Goal: Communication & Community: Share content

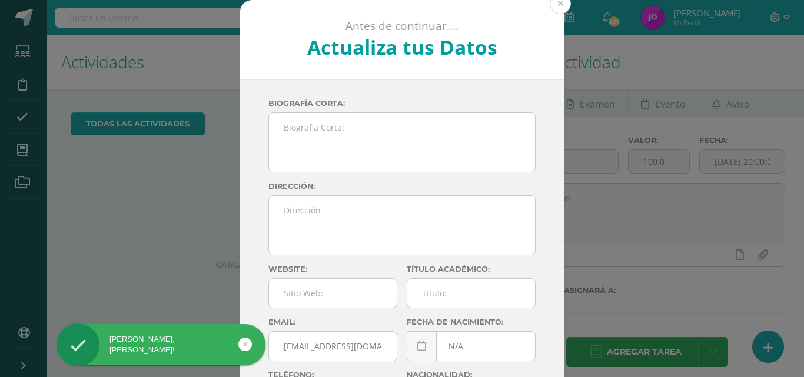
click at [559, 8] on button at bounding box center [560, 3] width 21 height 21
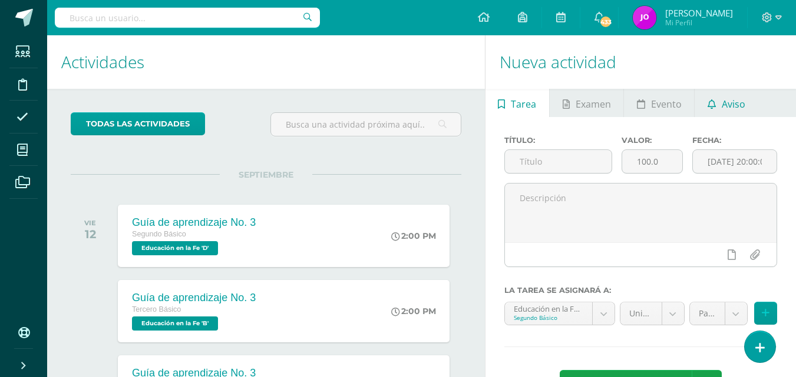
click at [735, 102] on span "Aviso" at bounding box center [733, 104] width 24 height 28
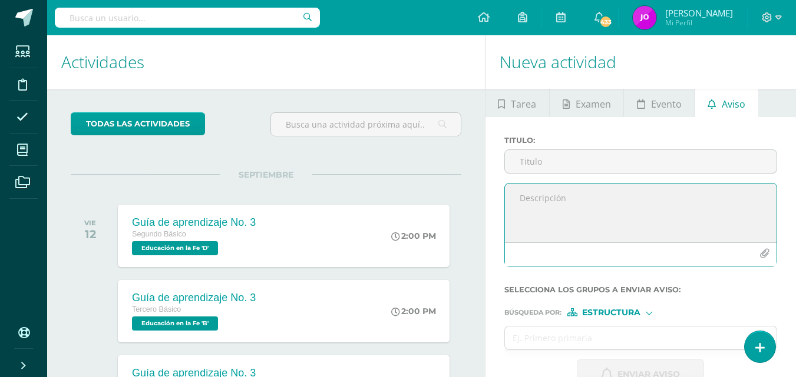
paste textarea "Estimados padres de familia: Reciban un cordial saludo. Les comparto la siguien…"
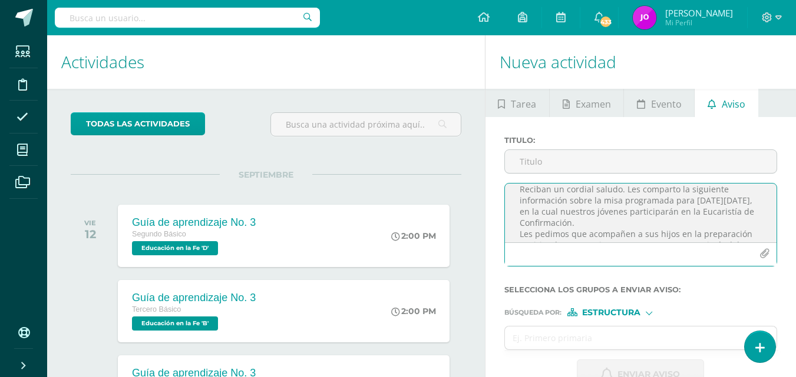
scroll to position [9, 0]
type textarea "Estimados padres de familia: Reciban un cordial saludo. Les comparto la siguien…"
click at [766, 249] on icon "button" at bounding box center [764, 254] width 10 height 10
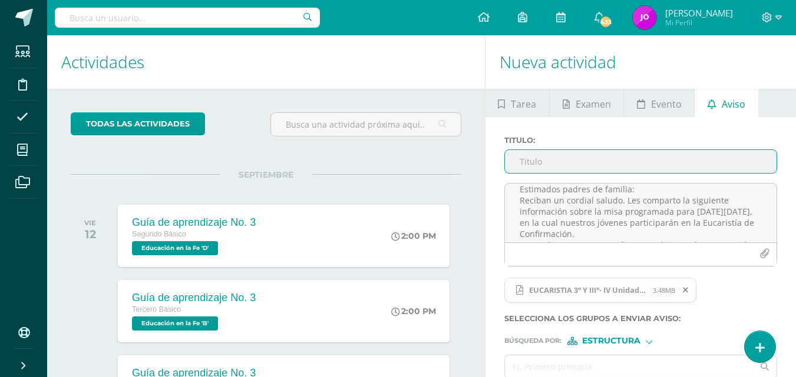
click at [550, 166] on input "Titulo :" at bounding box center [640, 161] width 271 height 23
click at [691, 161] on input "Circular informativa de la eucaristia de III basico." at bounding box center [640, 161] width 271 height 23
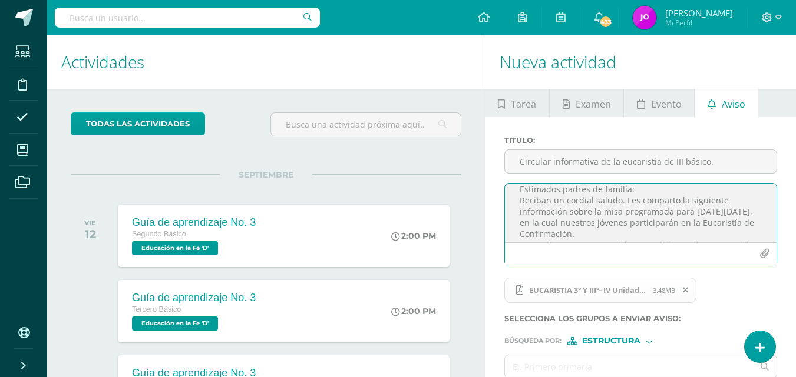
drag, startPoint x: 643, startPoint y: 161, endPoint x: 615, endPoint y: 187, distance: 37.5
click at [615, 187] on textarea "Estimados padres de familia: Reciban un cordial saludo. Les comparto la siguien…" at bounding box center [640, 213] width 271 height 59
click at [650, 161] on input "Circular informativa de la eucaristia de III básico." at bounding box center [640, 161] width 271 height 23
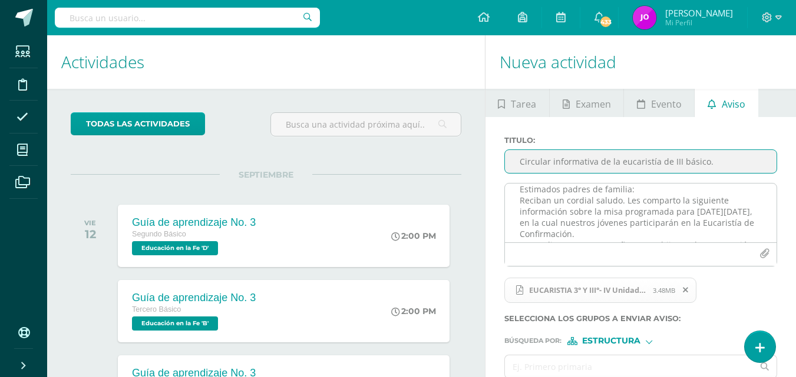
type input "Circular informativa de la eucaristía de III básico."
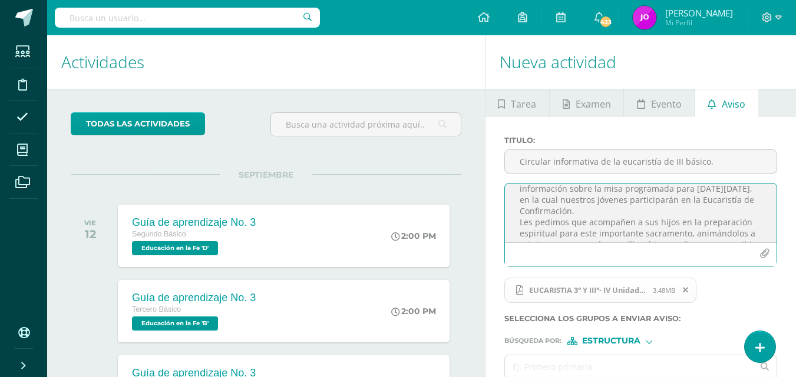
scroll to position [35, 0]
click at [608, 226] on textarea "Estimados padres de familia: Reciban un cordial saludo. Les comparto la siguien…" at bounding box center [640, 213] width 271 height 59
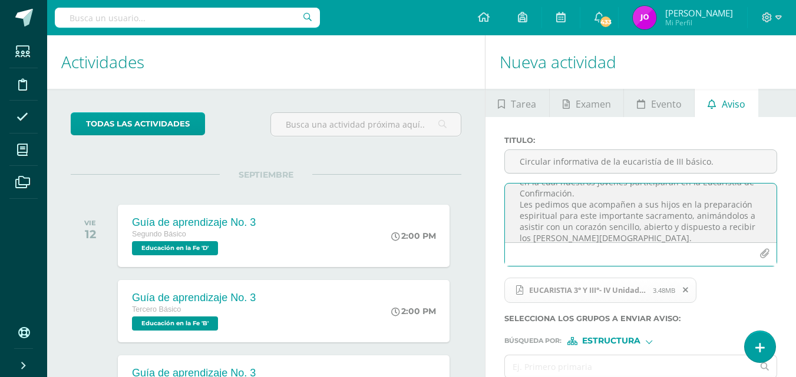
scroll to position [127, 0]
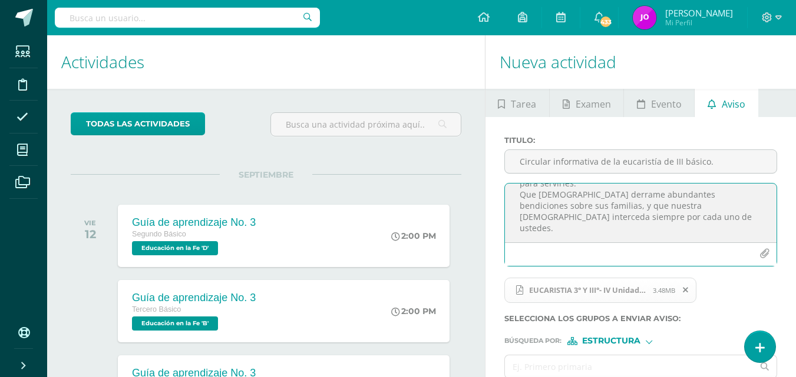
drag, startPoint x: 518, startPoint y: 194, endPoint x: 679, endPoint y: 246, distance: 169.1
click at [679, 246] on div "Estimados padres de familia: Reciban un cordial saludo. Les comparto la siguien…" at bounding box center [640, 225] width 273 height 84
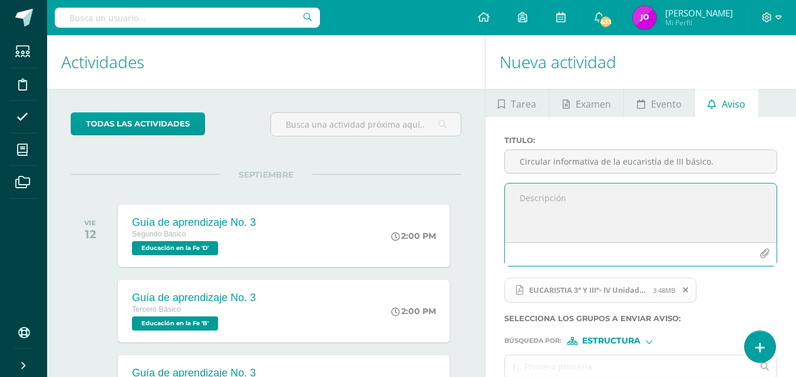
scroll to position [0, 0]
paste textarea "Estimados padres de familia: Les comparto la siguiente circular. Cualquier cons…"
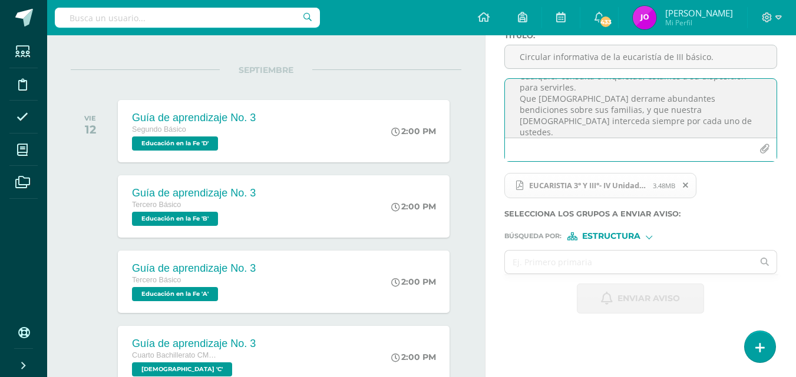
scroll to position [116, 0]
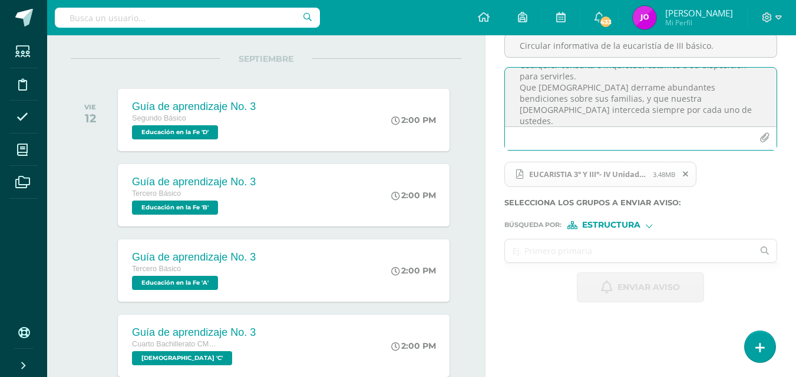
type textarea "Estimados padres de familia: Les comparto la siguiente circular. Cualquier cons…"
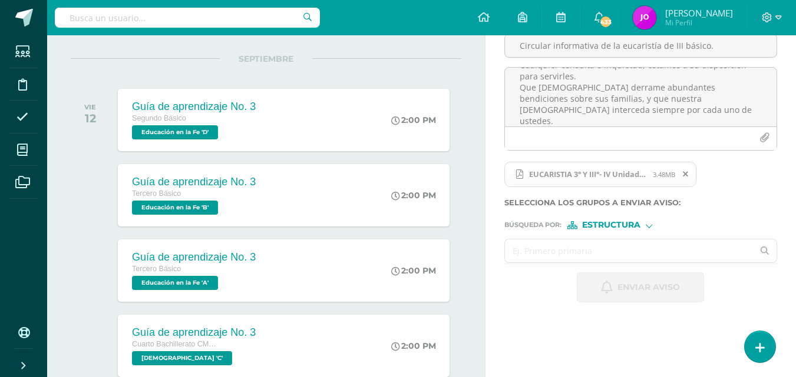
click at [561, 256] on input "text" at bounding box center [629, 251] width 249 height 23
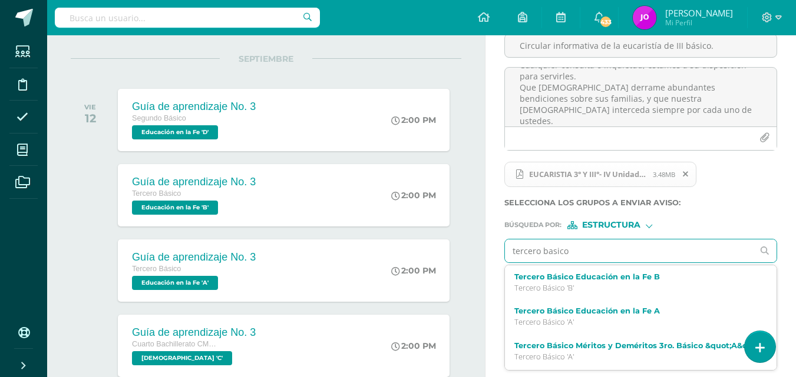
type input "tercero basico"
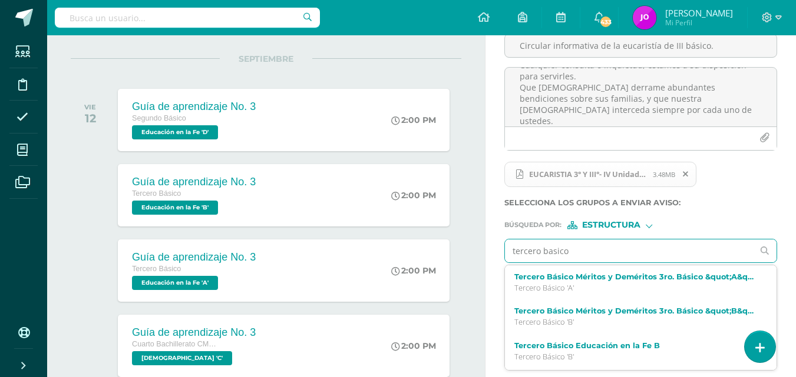
click at [580, 247] on input "tercero basico" at bounding box center [629, 251] width 249 height 23
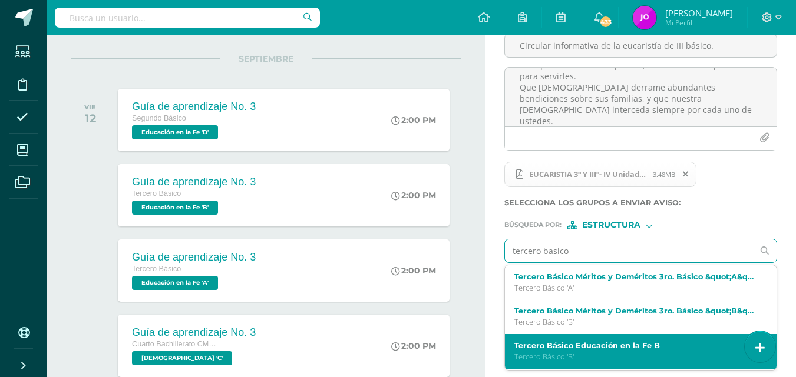
click at [612, 337] on div "Tercero Básico Educación en la Fe B Tercero Básico 'B'" at bounding box center [640, 352] width 271 height 35
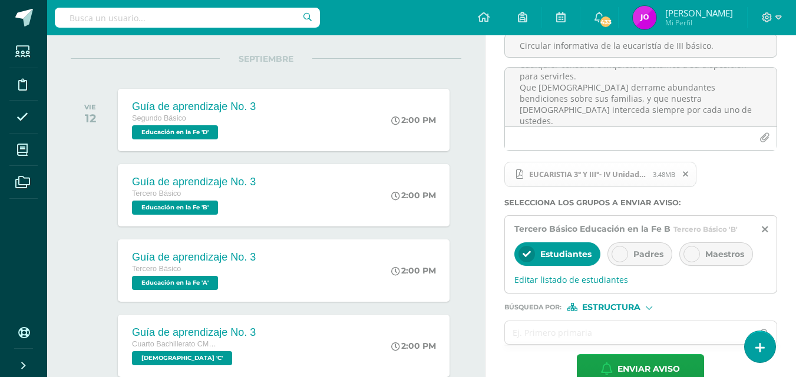
click at [617, 254] on icon at bounding box center [619, 254] width 8 height 8
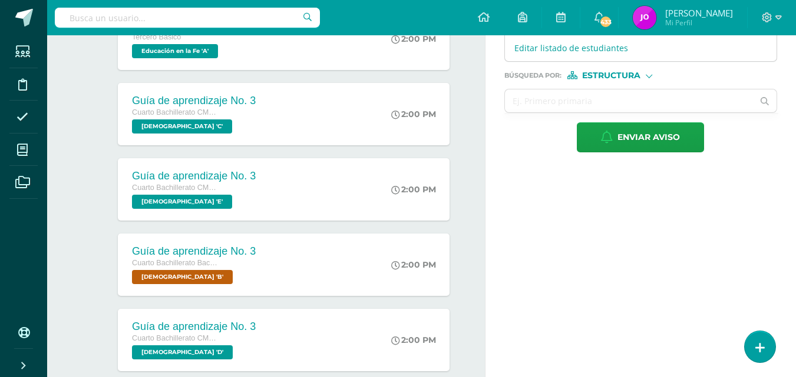
scroll to position [337, 0]
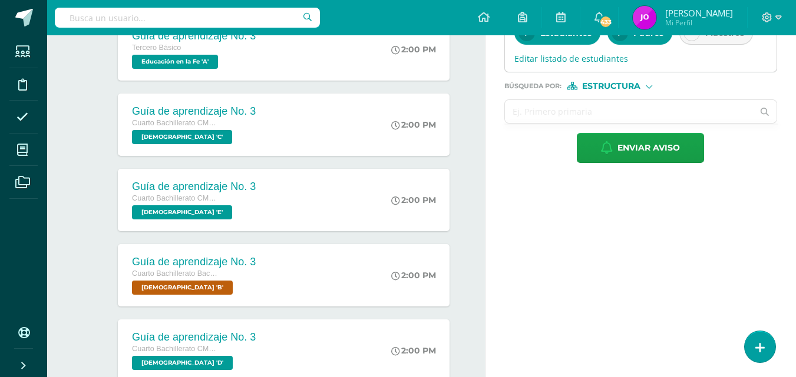
click at [653, 118] on input "text" at bounding box center [629, 111] width 249 height 23
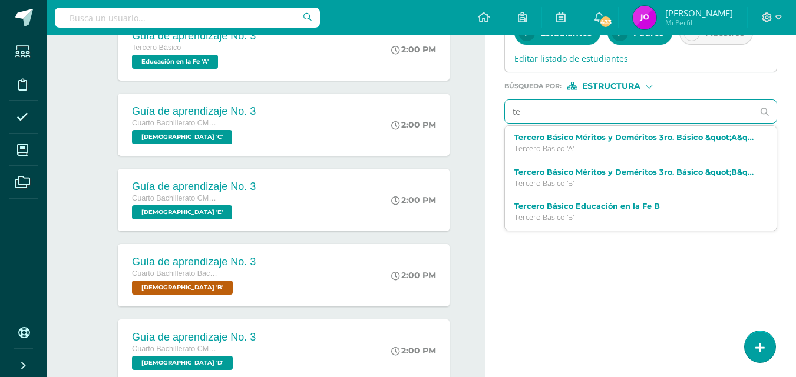
type input "ter"
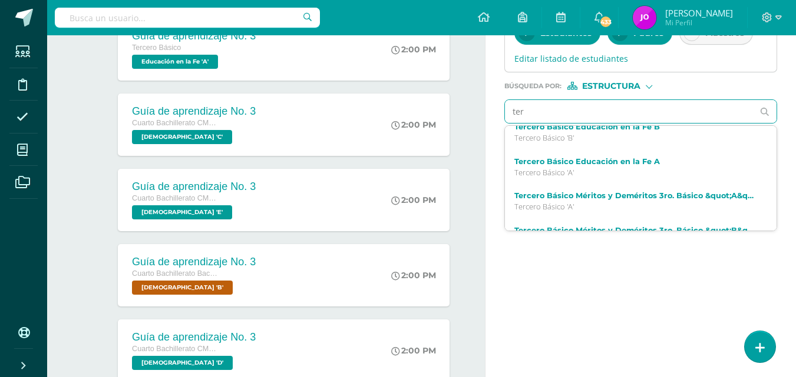
scroll to position [0, 0]
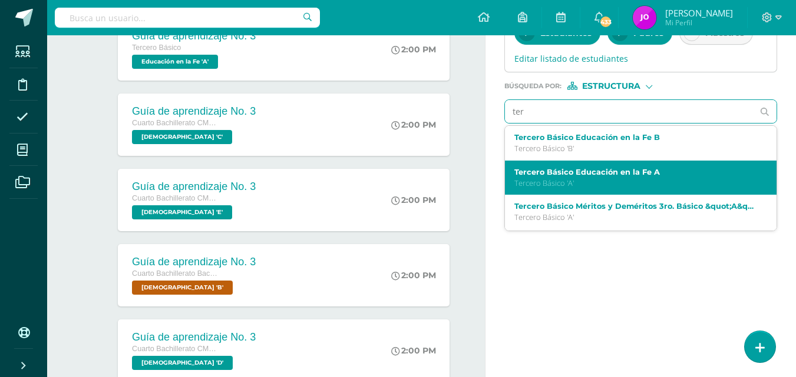
click at [597, 178] on p "Tercero Básico 'A'" at bounding box center [635, 183] width 243 height 10
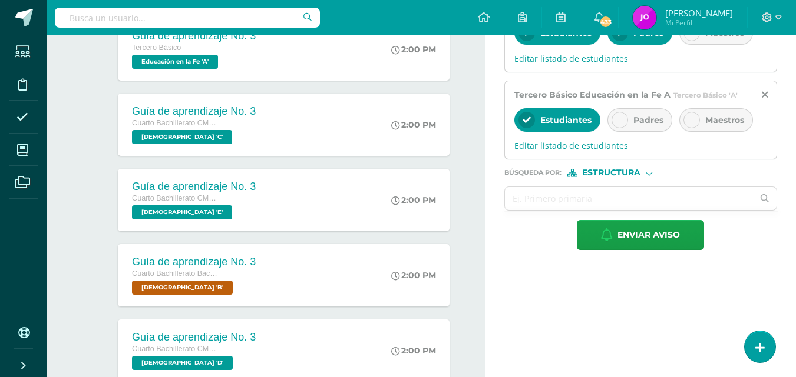
click at [616, 120] on icon at bounding box center [619, 120] width 8 height 8
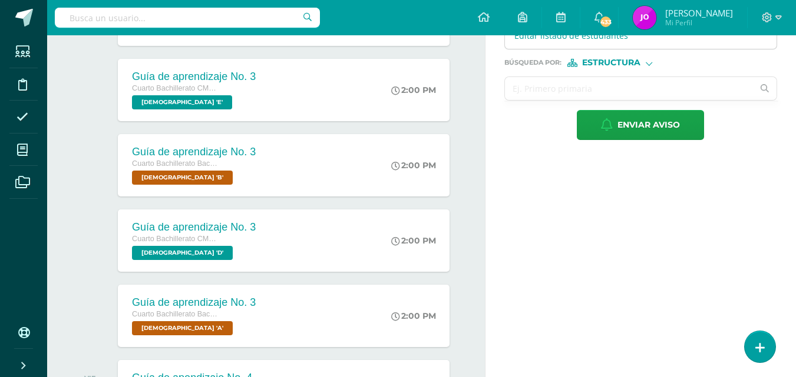
scroll to position [435, 0]
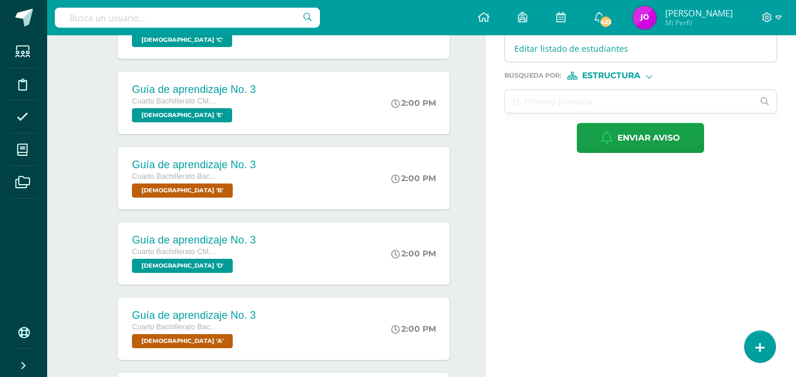
click at [637, 78] on span "Estructura" at bounding box center [611, 75] width 58 height 6
click at [605, 108] on span "Persona" at bounding box center [616, 106] width 42 height 6
click at [591, 107] on input "text" at bounding box center [629, 101] width 249 height 23
type input "[PERSON_NAME]"
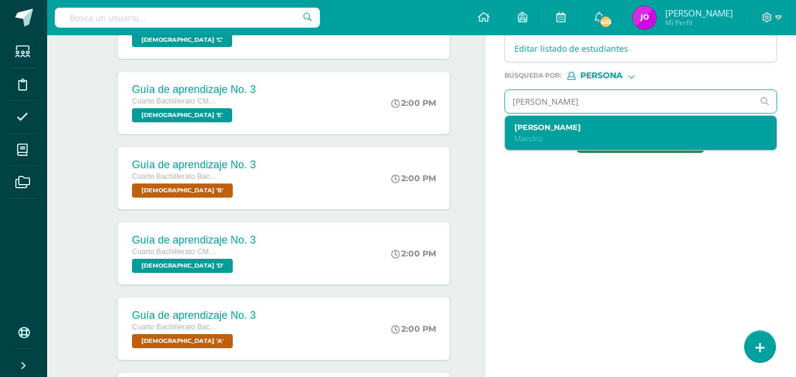
click at [589, 123] on label "[PERSON_NAME]" at bounding box center [635, 127] width 243 height 9
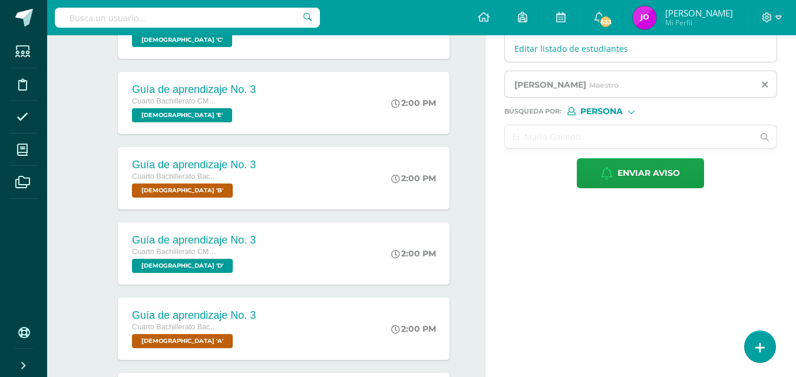
click at [565, 134] on input "text" at bounding box center [629, 136] width 249 height 23
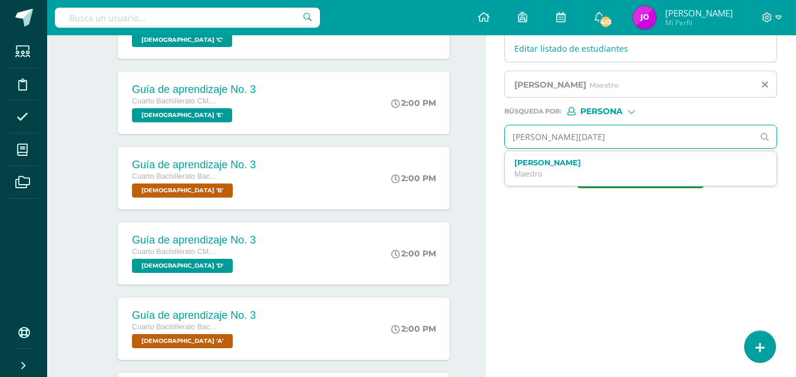
type input "[PERSON_NAME][DATE]"
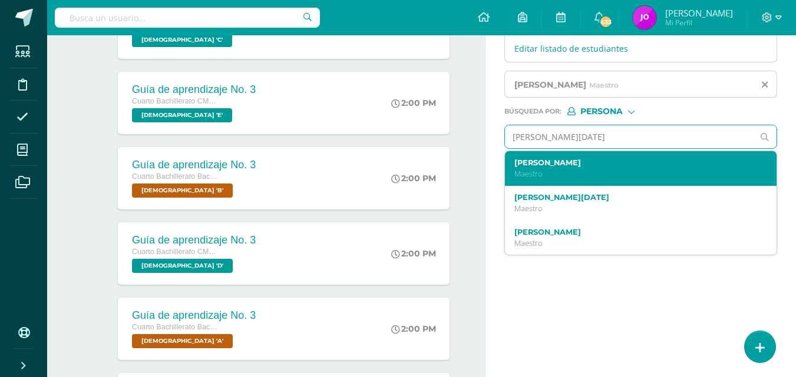
click at [567, 162] on label "[PERSON_NAME]" at bounding box center [635, 162] width 243 height 9
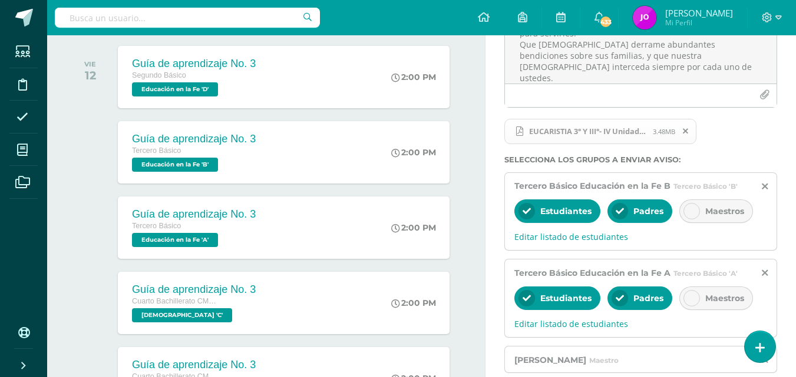
scroll to position [0, 0]
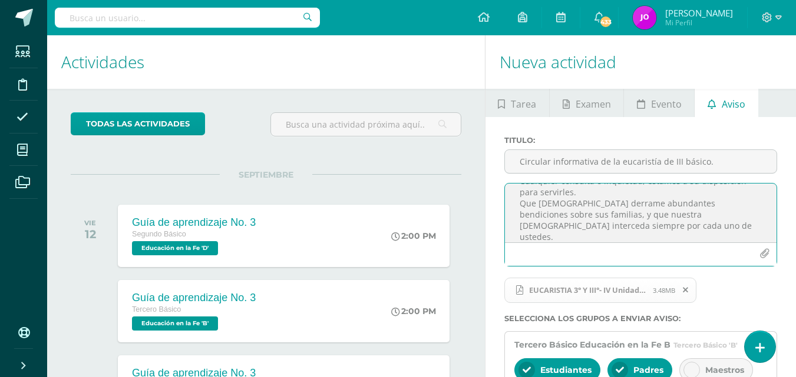
click at [604, 209] on textarea "Estimados padres de familia: Les comparto la siguiente circular. Cualquier cons…" at bounding box center [640, 213] width 271 height 59
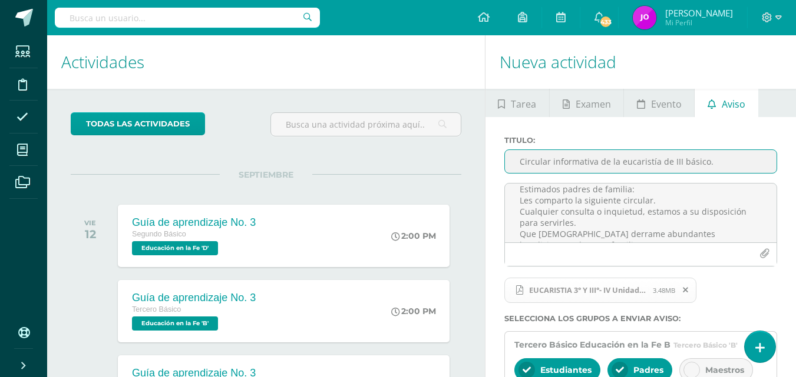
click at [614, 161] on input "Circular informativa de la eucaristía de III básico." at bounding box center [640, 161] width 271 height 23
drag, startPoint x: 783, startPoint y: 12, endPoint x: 592, endPoint y: 163, distance: 243.2
click at [592, 163] on input "Circular informativa- eucaristía de III básico." at bounding box center [640, 161] width 271 height 23
click at [594, 163] on input "Circular informativa- eucaristía de III básico." at bounding box center [640, 161] width 271 height 23
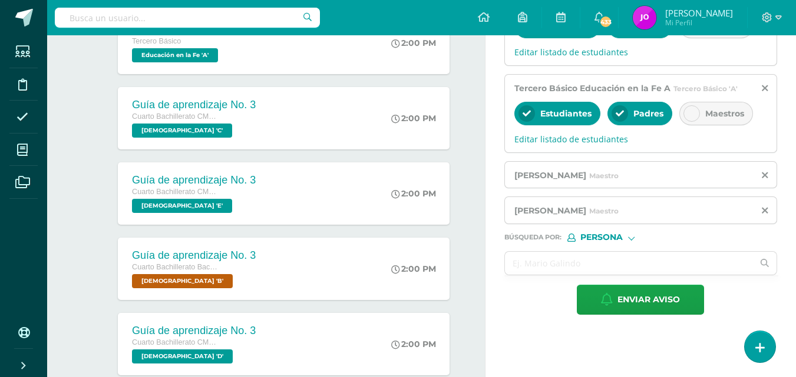
scroll to position [361, 0]
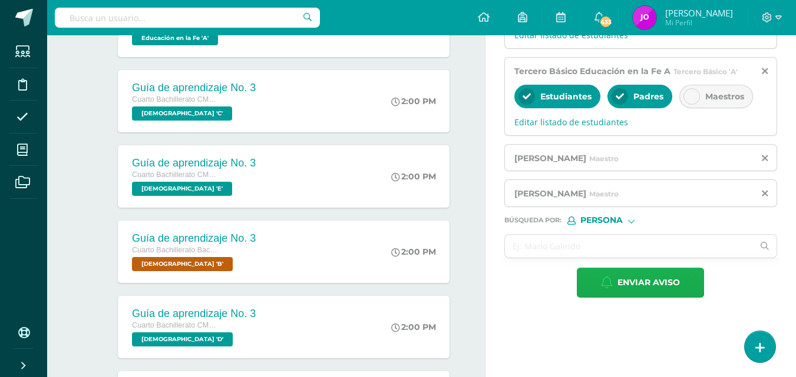
type input "Circular informativa - eucaristía de III básico."
click at [639, 284] on span "Enviar aviso" at bounding box center [648, 283] width 62 height 29
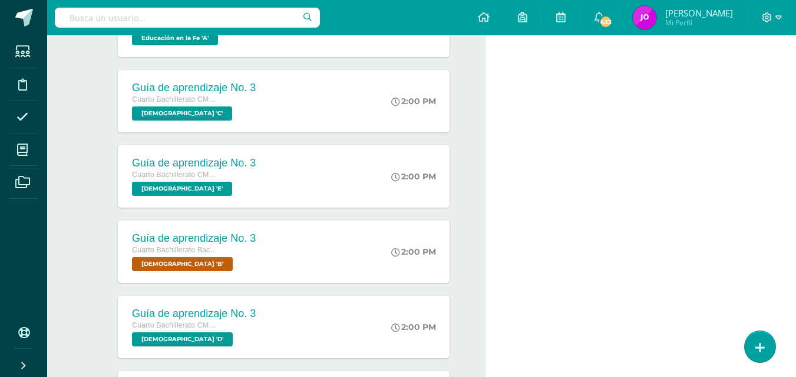
scroll to position [31, 0]
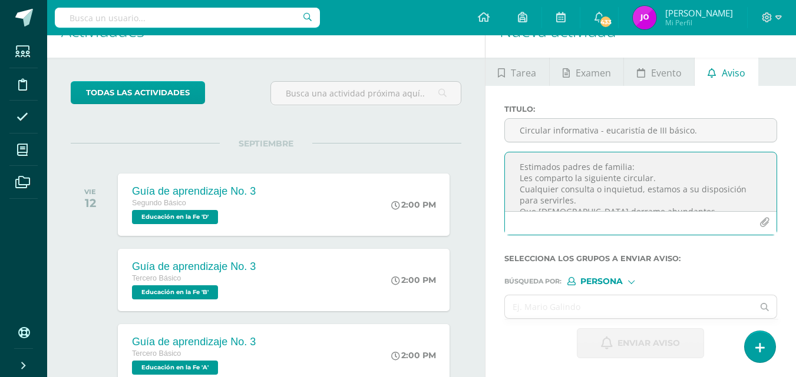
paste textarea "Buenas tardes, jóvenes: Lamentablemente [DATE] no pudimos realizar nuestra conv…"
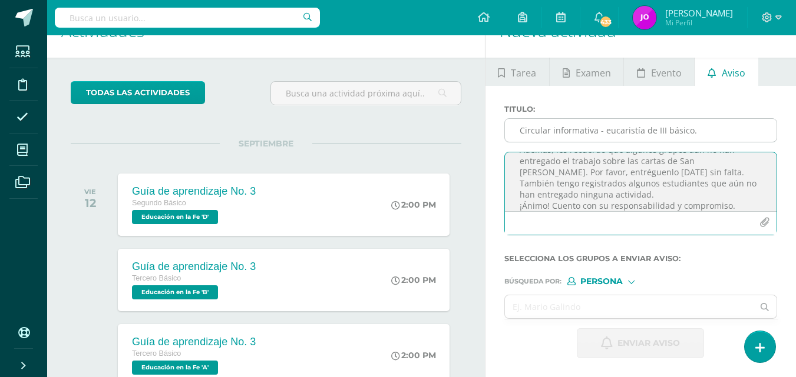
type textarea "Buenas tardes, jóvenes: Lamentablemente [DATE] no pudimos realizar nuestra conv…"
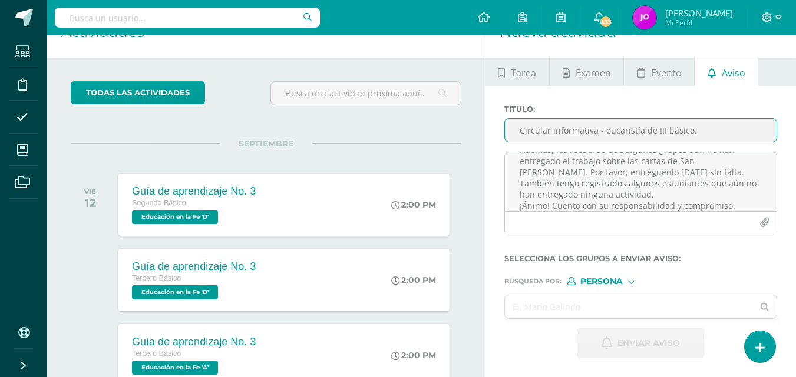
click at [584, 131] on input "Circular informativa - eucaristía de III básico." at bounding box center [640, 130] width 271 height 23
type input "c"
type input "Compatir fraterno - clase de religión"
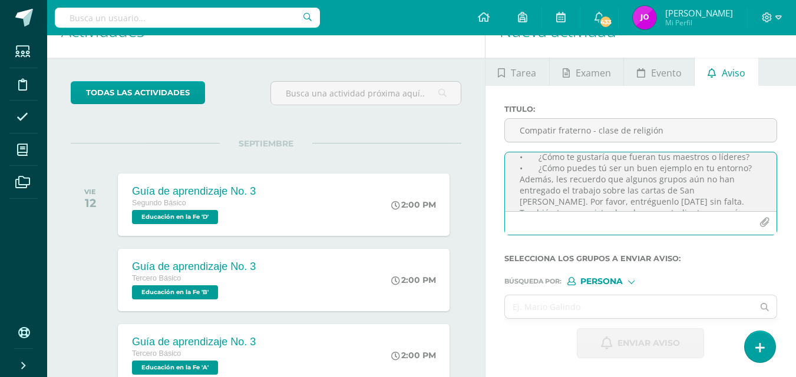
scroll to position [171, 0]
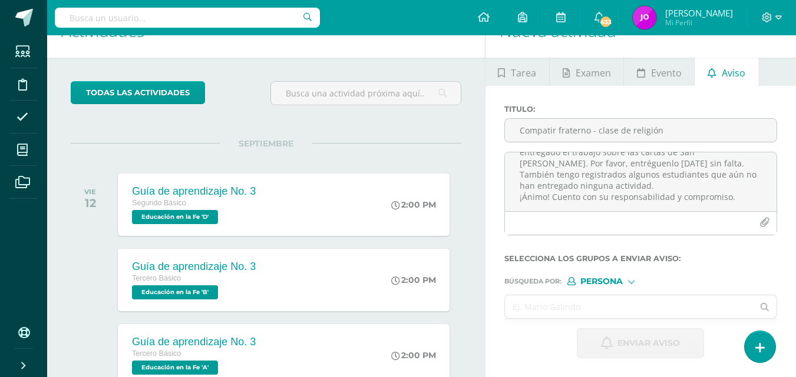
click at [540, 304] on input "text" at bounding box center [629, 307] width 249 height 23
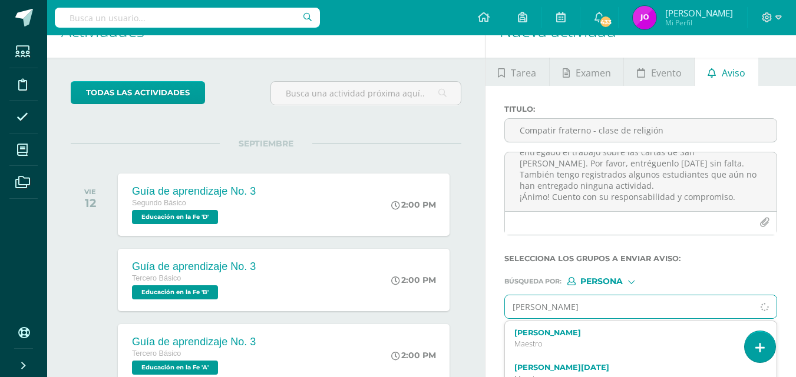
type input "[PERSON_NAME]"
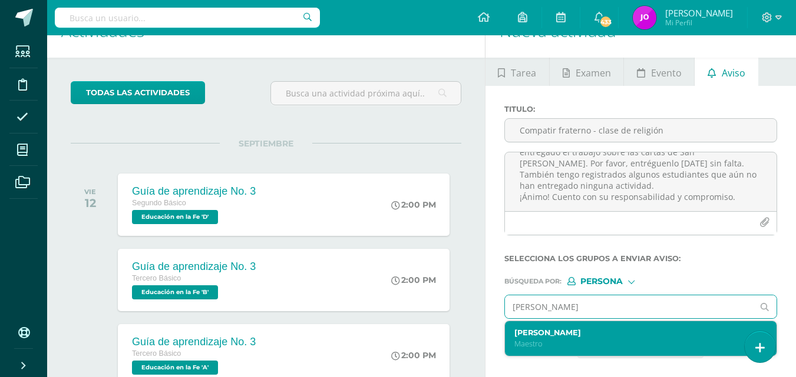
click at [554, 342] on p "Maestro" at bounding box center [635, 344] width 243 height 10
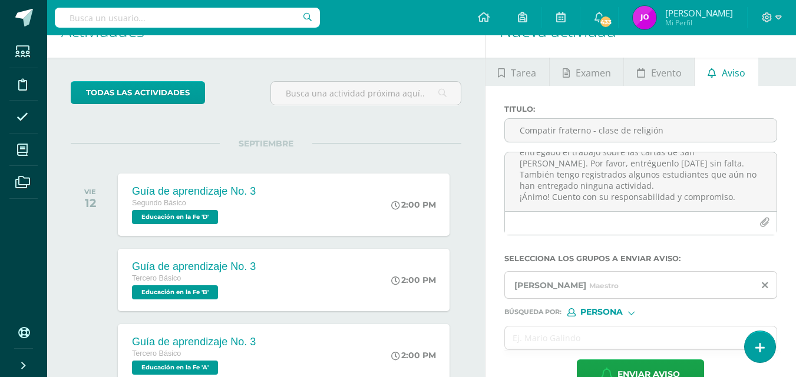
click at [588, 309] on span "Persona" at bounding box center [601, 312] width 42 height 6
click at [608, 330] on span "Estructura" at bounding box center [626, 327] width 58 height 6
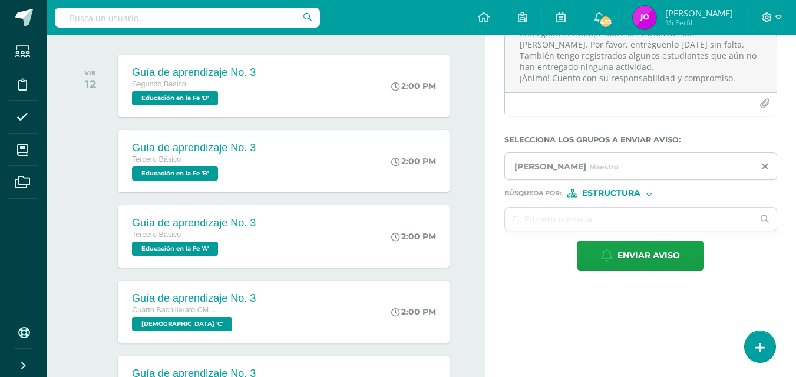
scroll to position [193, 0]
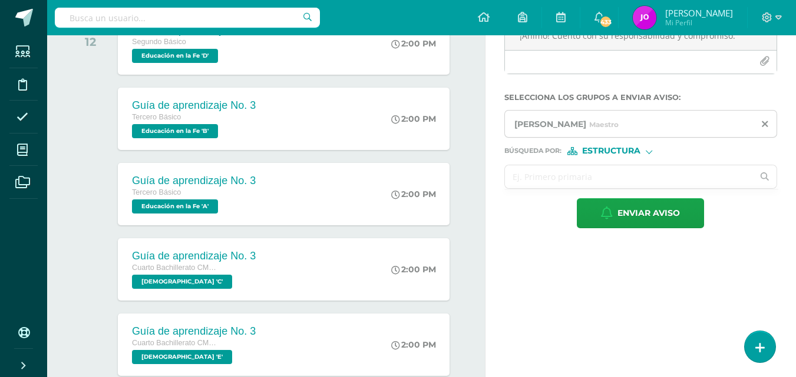
click at [602, 180] on input "text" at bounding box center [629, 176] width 249 height 23
type input "cuarto"
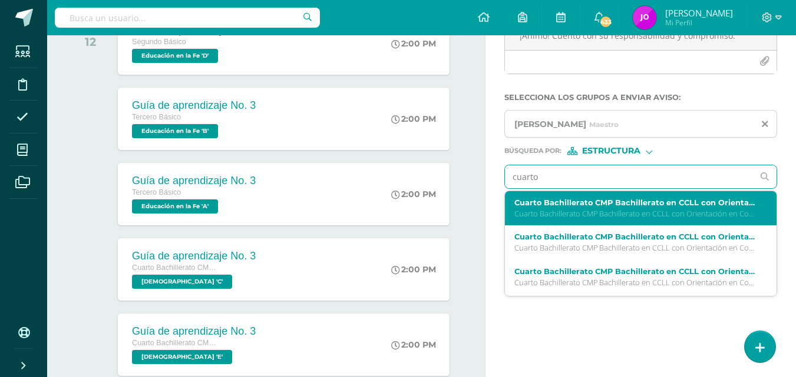
click at [602, 195] on div "Cuarto Bachillerato CMP Bachillerato en CCLL con Orientación en Computación Bib…" at bounding box center [640, 208] width 271 height 35
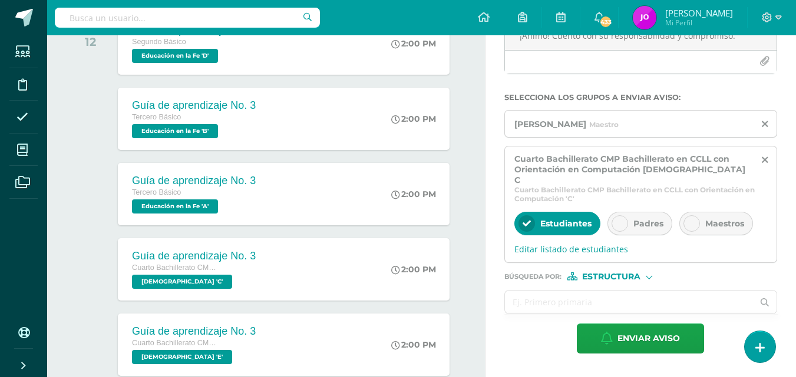
click at [559, 291] on input "text" at bounding box center [629, 302] width 249 height 23
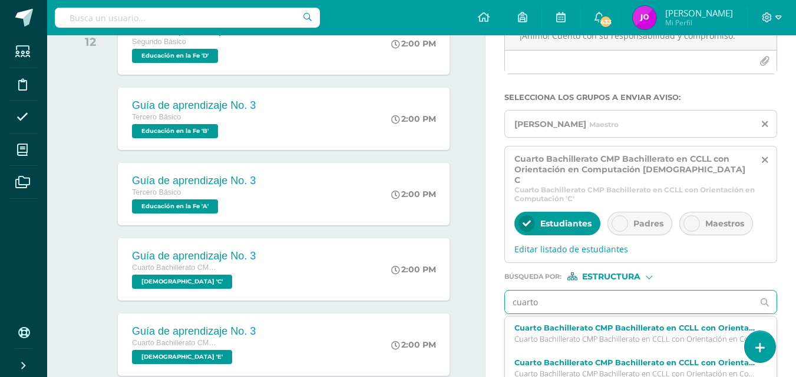
type input "cuarto"
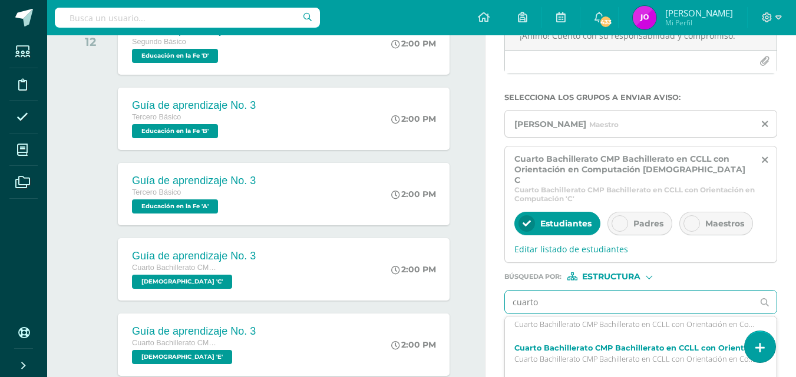
scroll to position [24, 0]
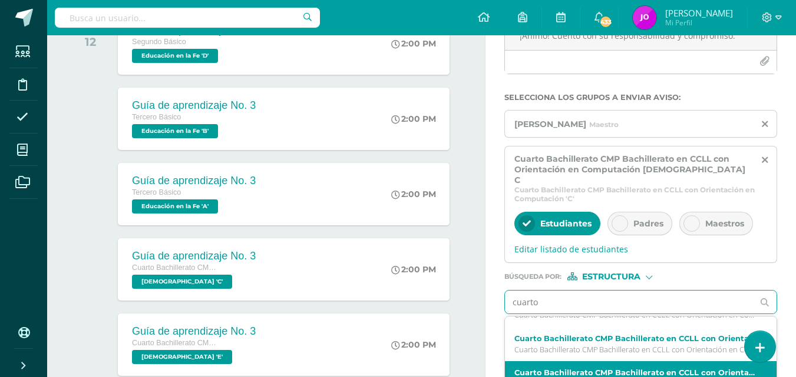
click at [693, 369] on label "Cuarto Bachillerato CMP Bachillerato en CCLL con Orientación en Computación [DE…" at bounding box center [635, 373] width 243 height 9
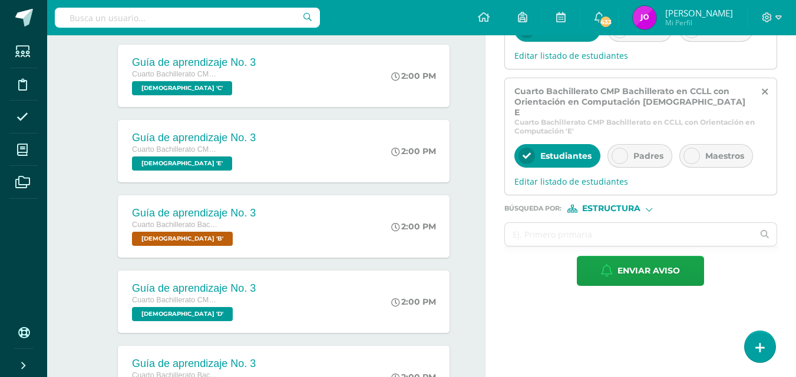
scroll to position [412, 0]
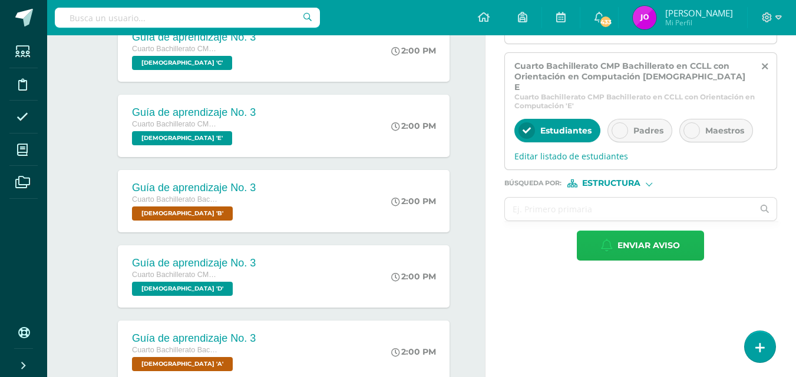
click at [650, 231] on span "Enviar aviso" at bounding box center [648, 245] width 62 height 29
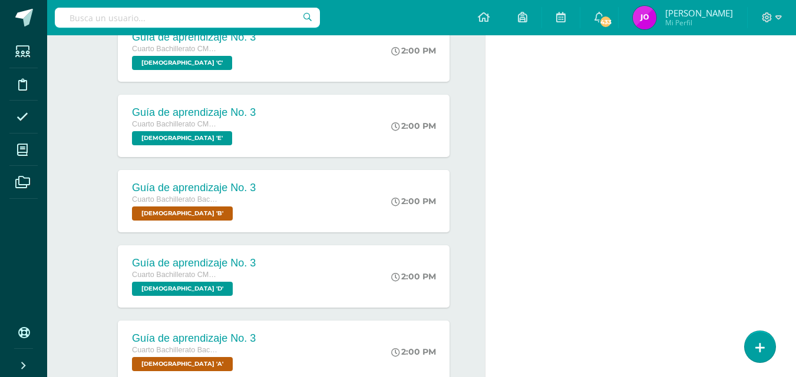
scroll to position [82, 0]
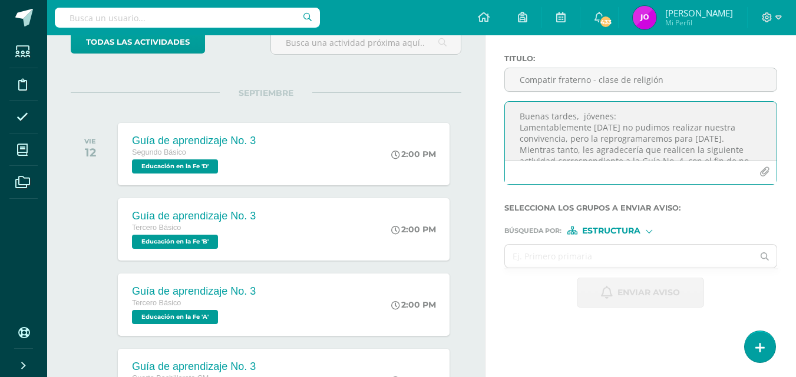
paste textarea "jóvenes: Les recuerdo que aún hay grupos pendientes de entregar su trabajo sobr…"
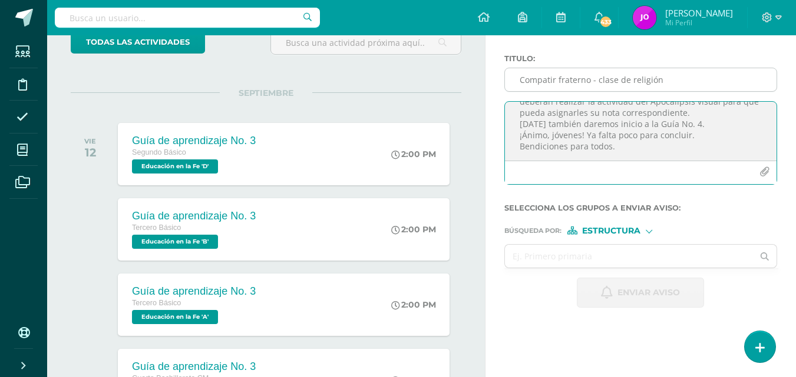
type textarea "Buenas tardes, jóvenes: Les recuerdo que aún hay grupos pendientes de entregar …"
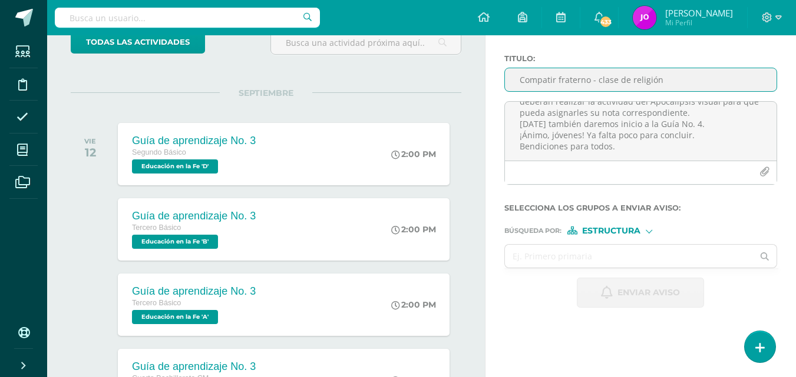
click at [554, 82] on input "Compatir fraterno - clase de religión" at bounding box center [640, 79] width 271 height 23
type input "Guía 4"
click at [559, 254] on input "text" at bounding box center [629, 256] width 249 height 23
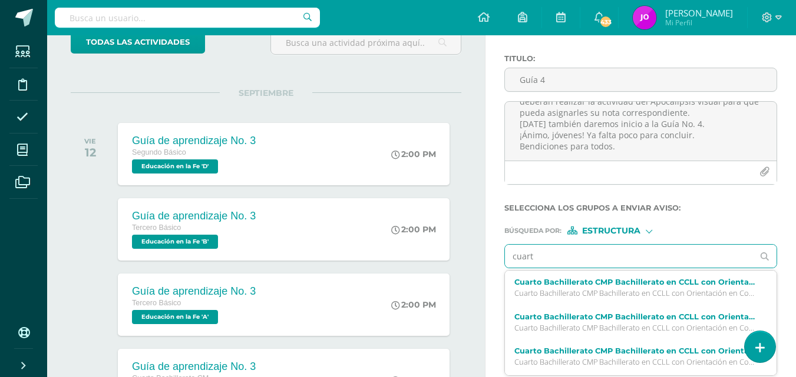
type input "cuarto"
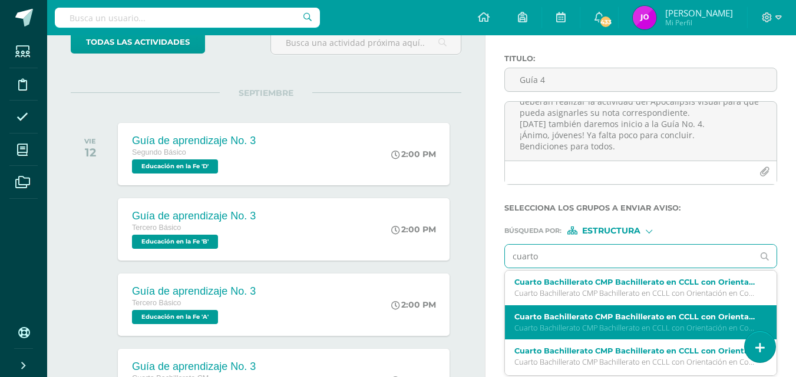
click at [698, 316] on label "Cuarto Bachillerato CMP Bachillerato en CCLL con Orientación en Computación [DE…" at bounding box center [635, 317] width 243 height 9
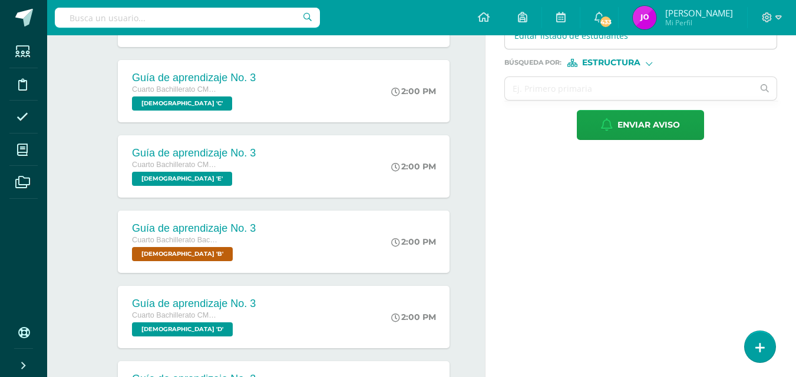
scroll to position [362, 0]
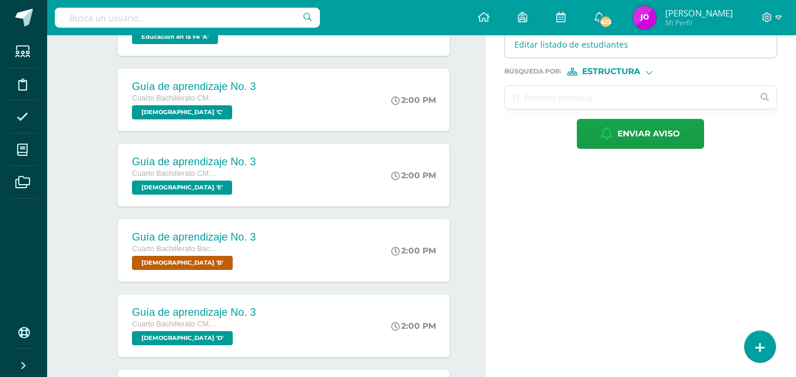
click at [645, 86] on input "text" at bounding box center [629, 97] width 249 height 23
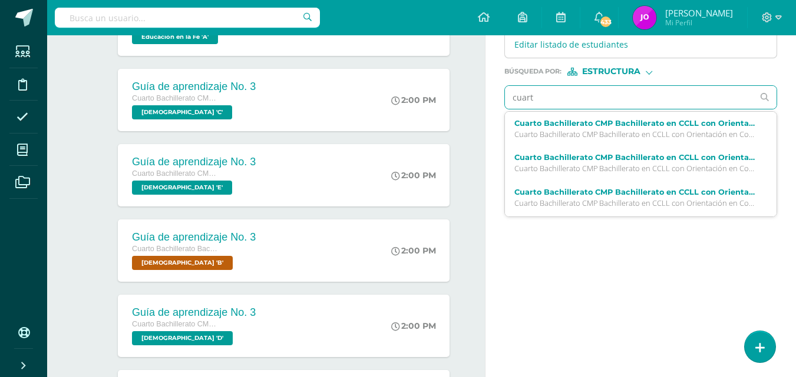
type input "cuarto"
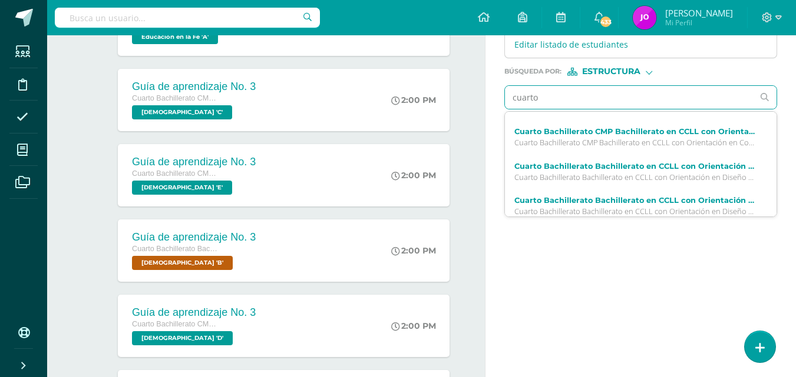
scroll to position [65, 0]
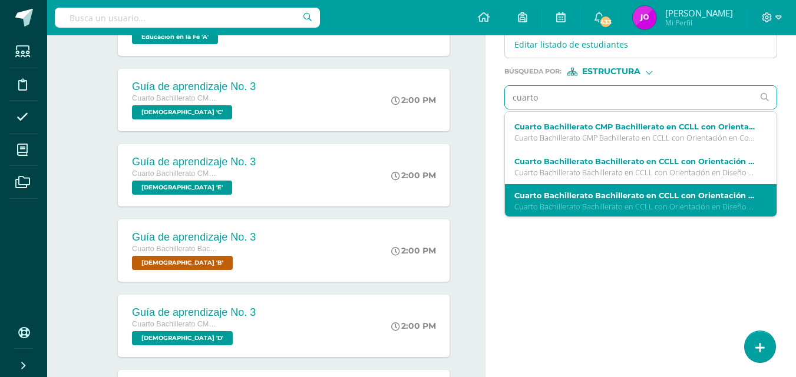
click at [705, 191] on label "Cuarto Bachillerato Bachillerato en CCLL con Orientación en Diseño Gráfico Bibl…" at bounding box center [635, 195] width 243 height 9
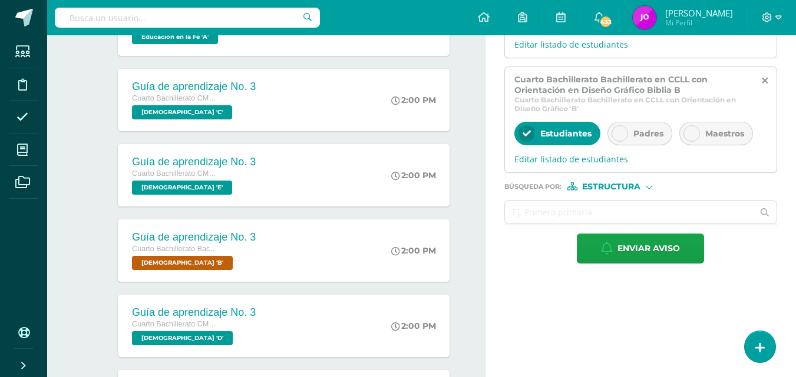
scroll to position [0, 0]
click at [580, 203] on input "text" at bounding box center [629, 212] width 249 height 23
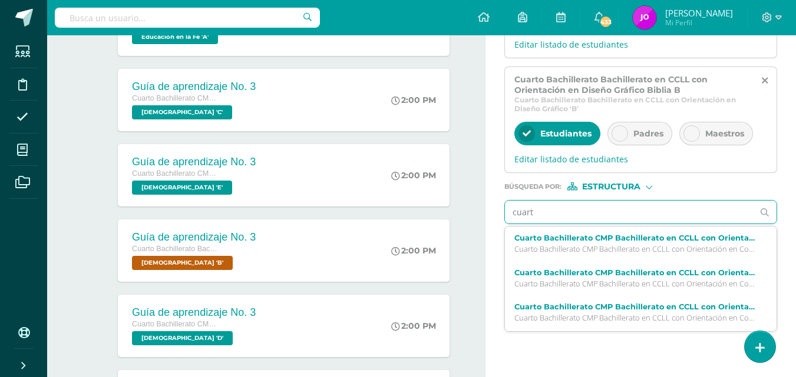
type input "cuarto"
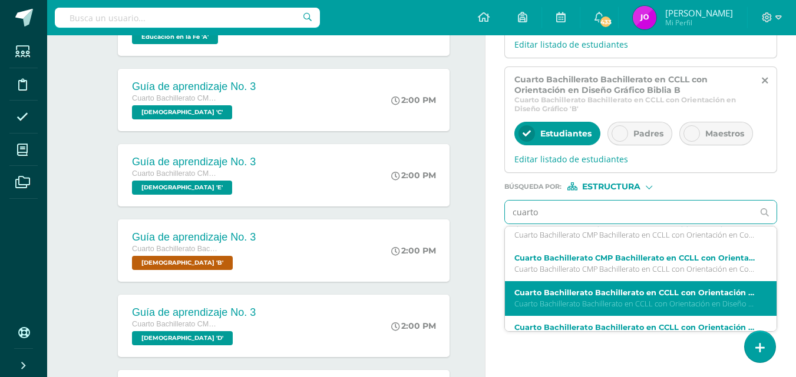
scroll to position [56, 0]
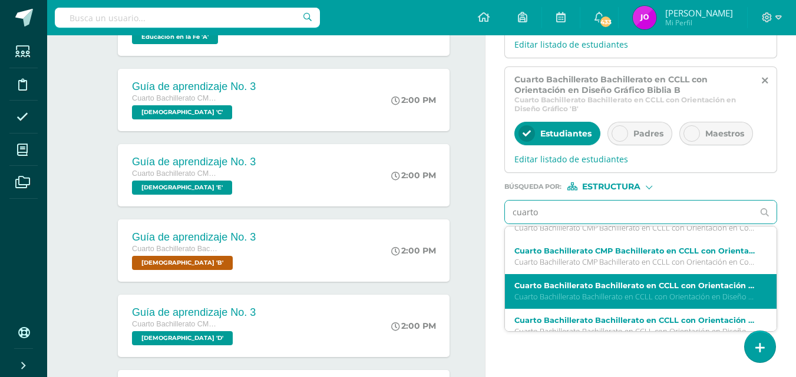
click at [693, 292] on p "Cuarto Bachillerato Bachillerato en CCLL con Orientación en Diseño Gráfico 'A'" at bounding box center [635, 297] width 243 height 10
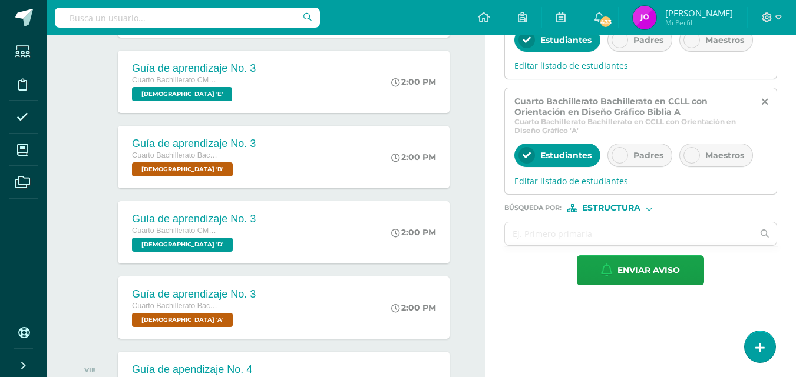
scroll to position [528, 0]
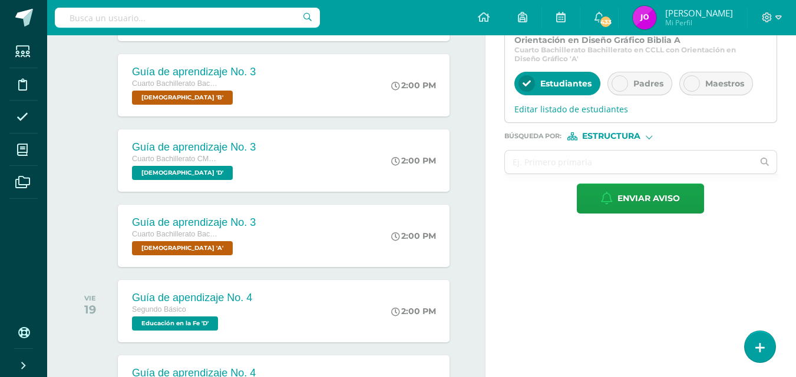
click at [626, 133] on span "Estructura" at bounding box center [611, 136] width 58 height 6
click at [607, 160] on span "Persona" at bounding box center [616, 156] width 42 height 6
click at [587, 152] on input "text" at bounding box center [629, 162] width 249 height 23
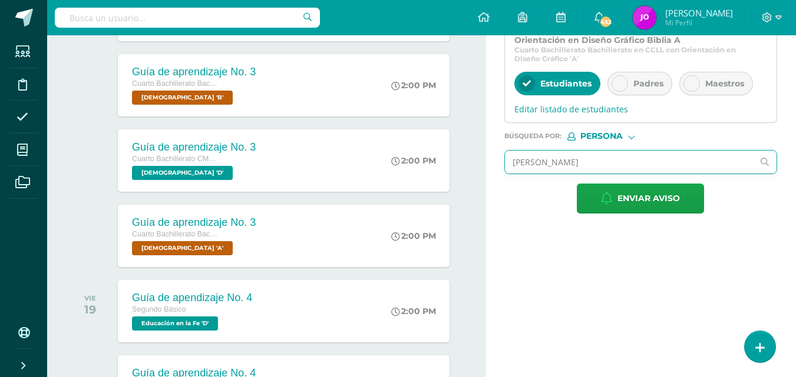
type input "[PERSON_NAME]"
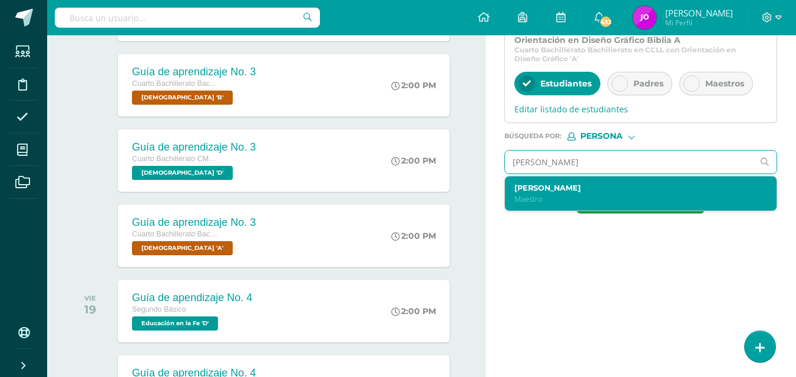
click at [606, 177] on div "[PERSON_NAME]" at bounding box center [640, 194] width 271 height 35
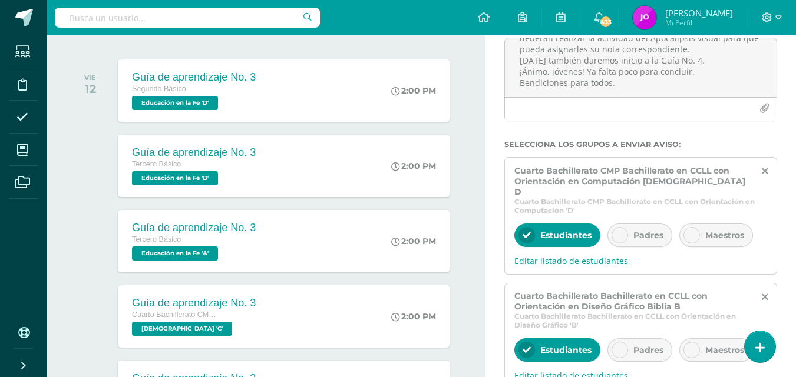
scroll to position [129, 0]
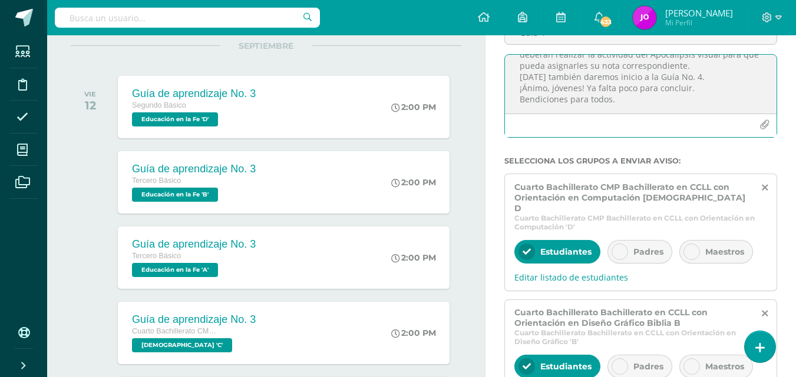
click at [624, 108] on textarea "Buenas tardes, jóvenes: Les recuerdo que aún hay grupos pendientes de entregar …" at bounding box center [640, 84] width 271 height 59
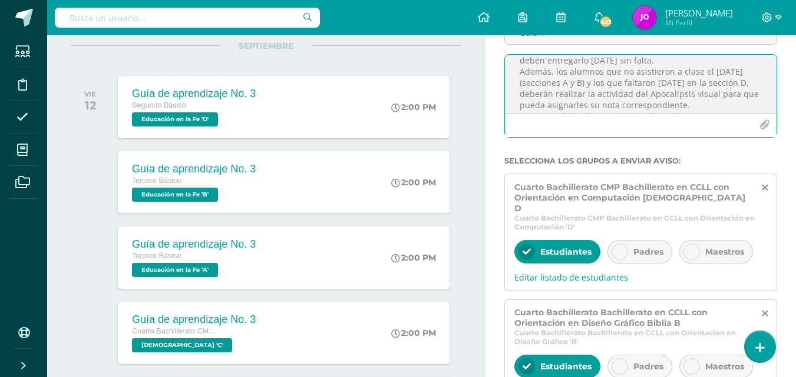
scroll to position [9, 0]
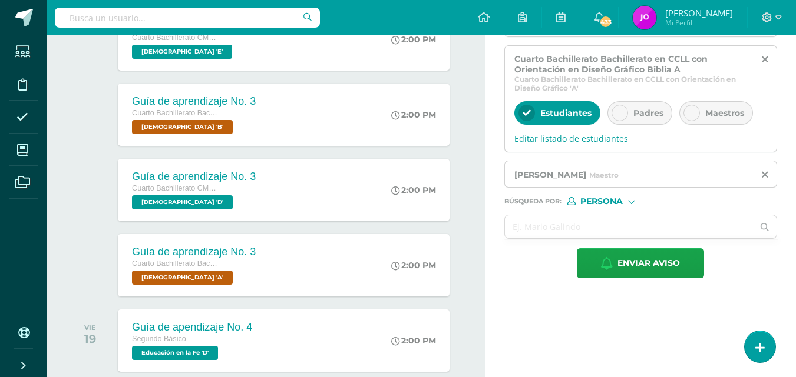
scroll to position [575, 0]
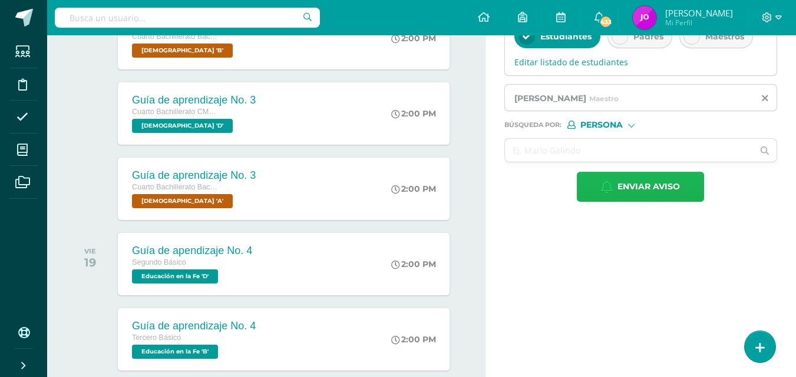
click at [645, 174] on span "Enviar aviso" at bounding box center [648, 187] width 62 height 29
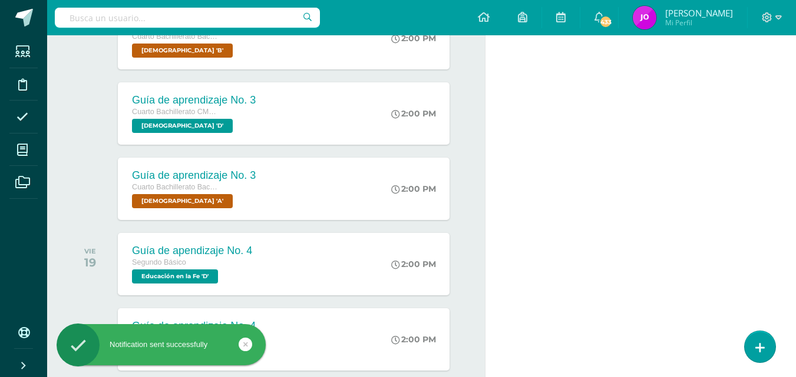
scroll to position [0, 0]
